Goal: Ask a question

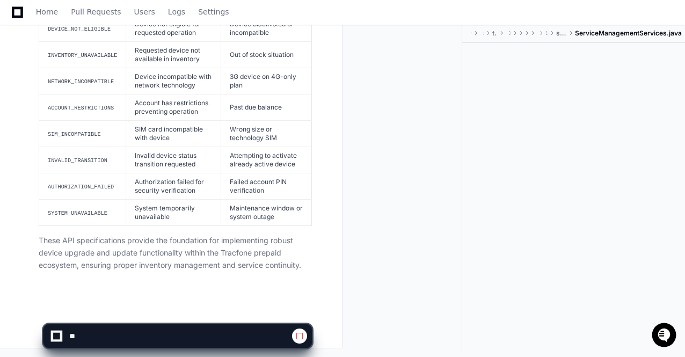
click at [179, 311] on app-app-chat-input at bounding box center [178, 327] width 270 height 43
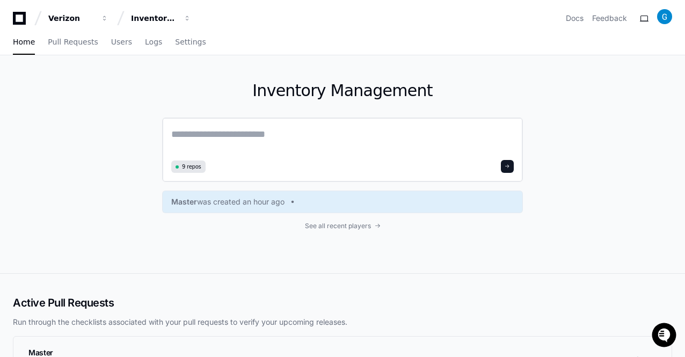
click at [210, 137] on textarea at bounding box center [342, 142] width 343 height 30
type textarea "*"
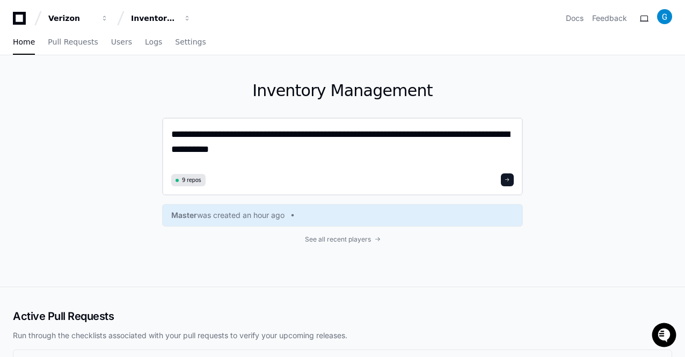
type textarea "**********"
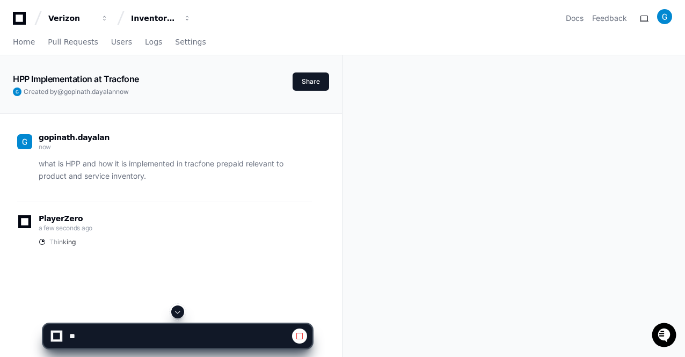
click at [179, 311] on span at bounding box center [177, 312] width 9 height 9
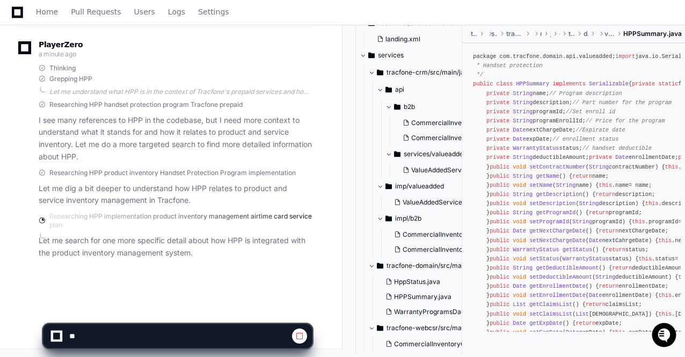
scroll to position [474, 0]
click at [426, 72] on span "tracfone-crm/src/main/java/com/tracfone/crm" at bounding box center [429, 73] width 85 height 9
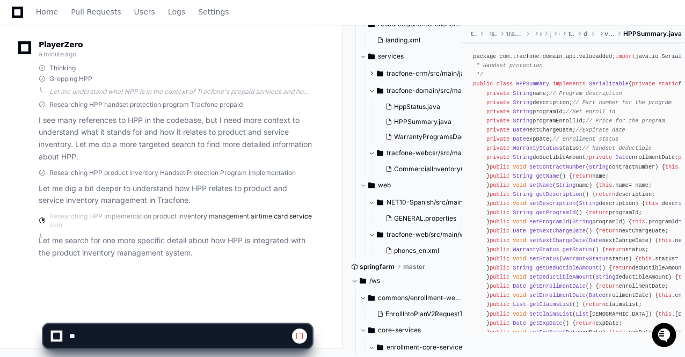
click at [373, 73] on span at bounding box center [371, 73] width 6 height 6
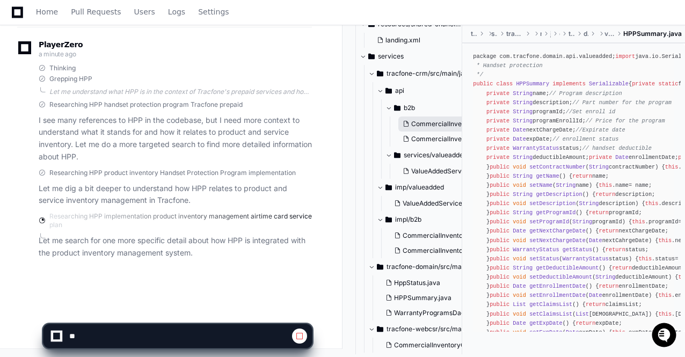
click at [424, 125] on span "CommercialInventoryDao.java" at bounding box center [457, 124] width 93 height 9
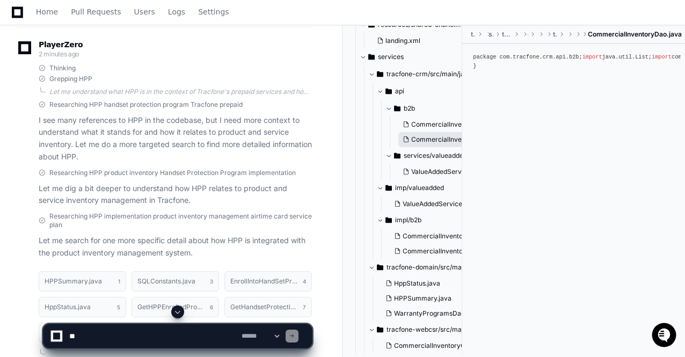
click at [425, 137] on span "CommercialInventoryService.java" at bounding box center [463, 139] width 105 height 9
click at [423, 172] on span "ValueAddedService.java" at bounding box center [448, 172] width 74 height 9
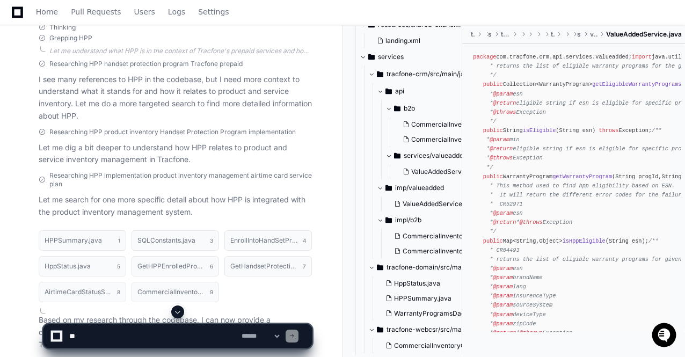
scroll to position [217, 0]
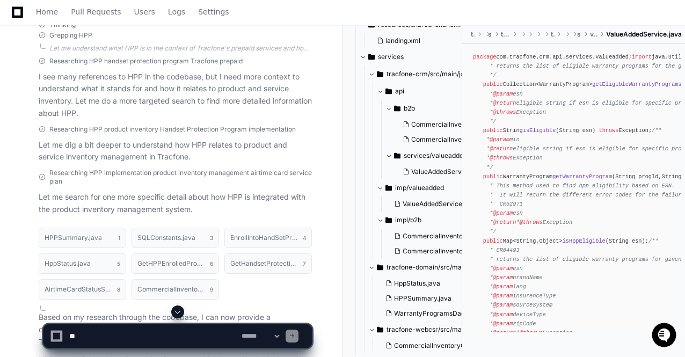
click at [308, 156] on p "Let me dig a bit deeper to understand how HPP relates to product and service in…" at bounding box center [175, 151] width 273 height 25
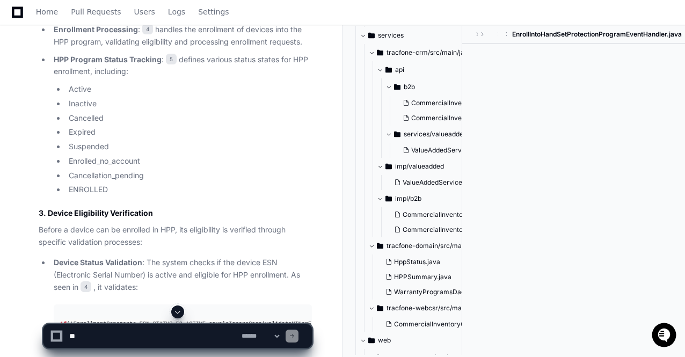
scroll to position [1012, 0]
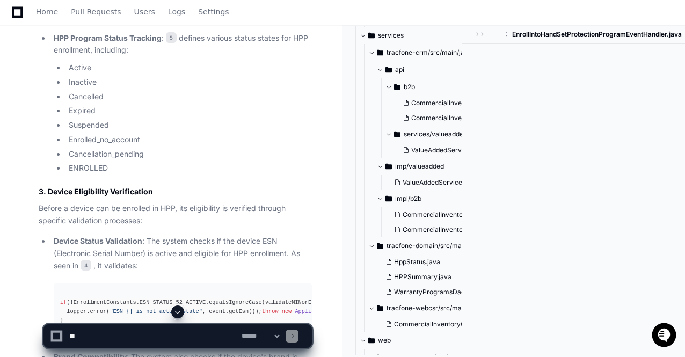
click at [179, 314] on span at bounding box center [177, 312] width 9 height 9
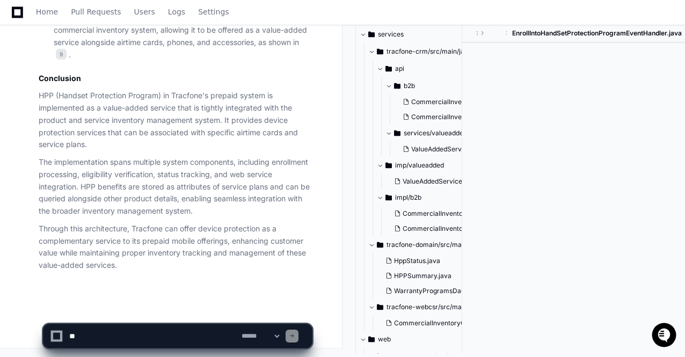
click at [194, 235] on p "Through this architecture, Tracfone can offer device protection as a complement…" at bounding box center [175, 247] width 273 height 49
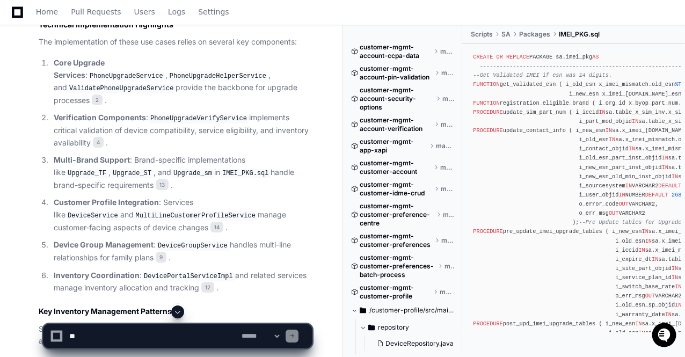
click at [574, 19] on div "Home Pull Requests Users Logs Settings" at bounding box center [342, 12] width 659 height 25
click at [50, 112] on li "Verification Components : PhoneUpgradeVerifyService implements critical validat…" at bounding box center [181, 130] width 262 height 37
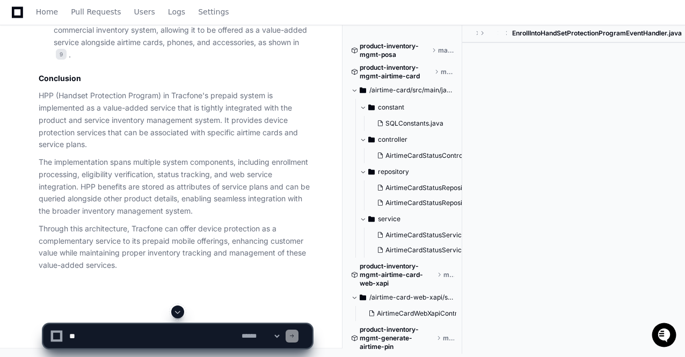
scroll to position [495, 0]
